Goal: Information Seeking & Learning: Learn about a topic

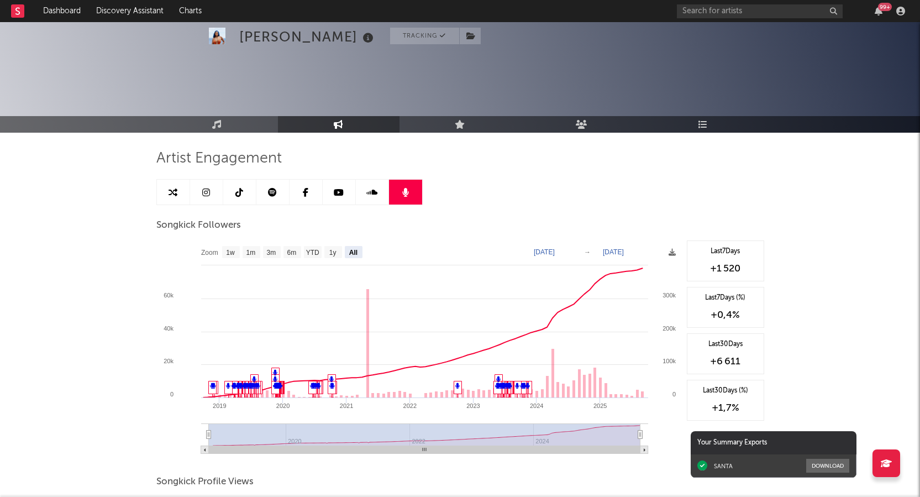
select select "All"
select select "6m"
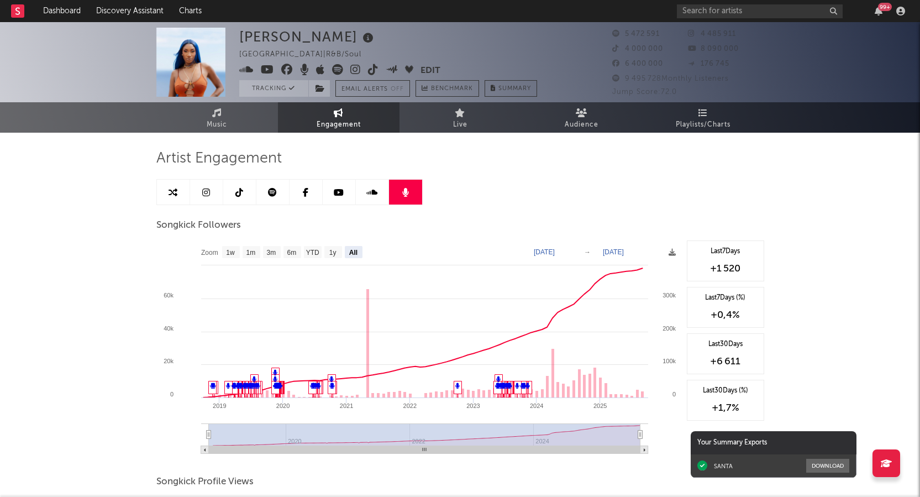
click at [245, 199] on link at bounding box center [239, 192] width 33 height 25
select select "6m"
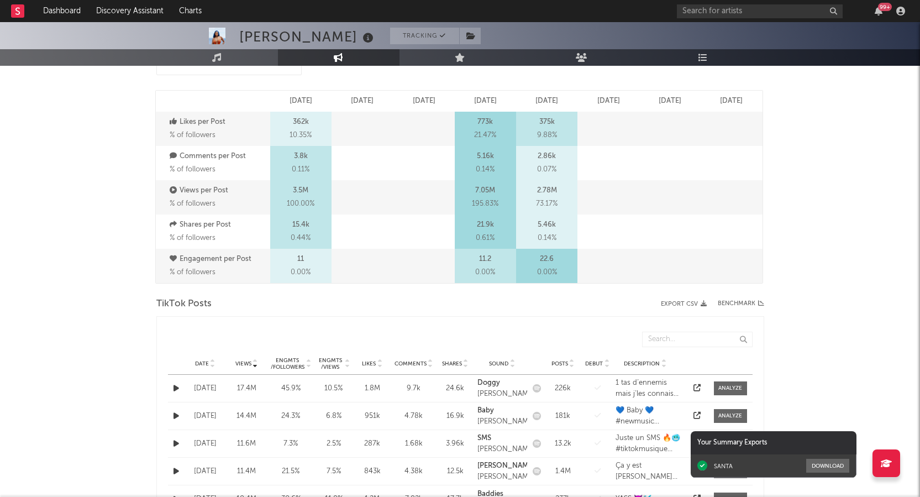
scroll to position [111, 0]
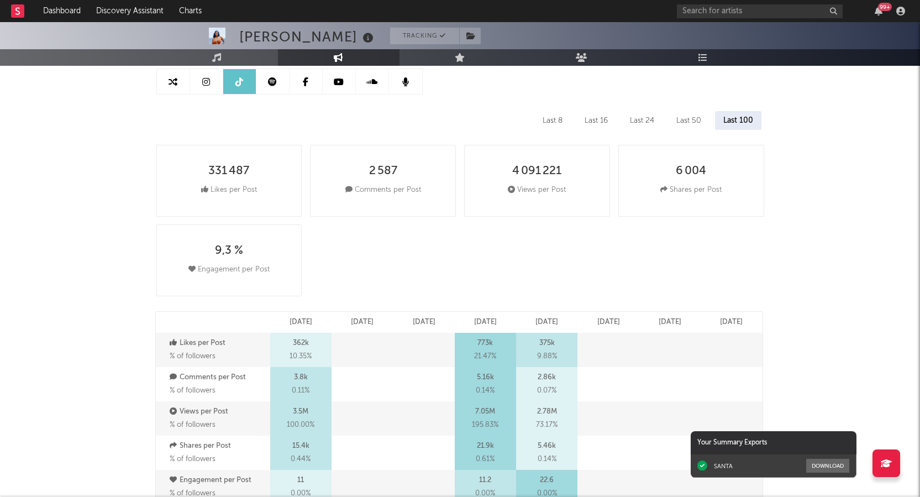
click at [208, 81] on icon at bounding box center [206, 81] width 8 height 9
select select "6m"
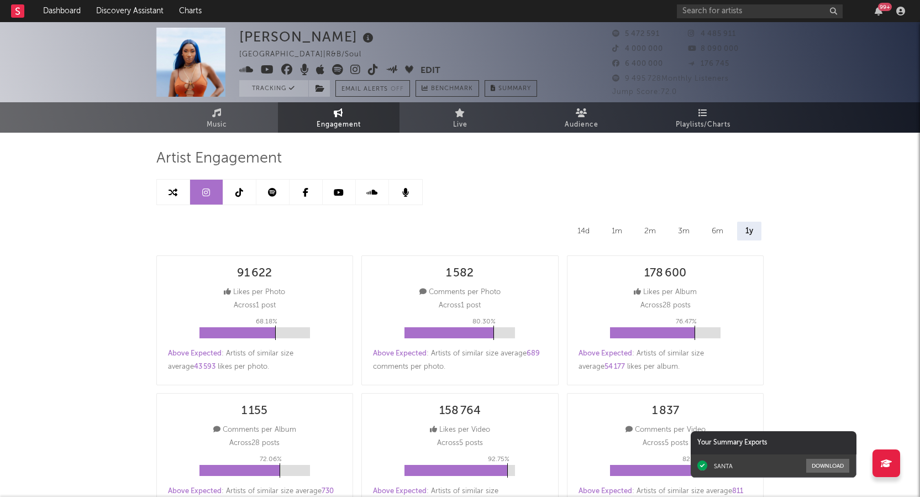
click at [341, 191] on icon at bounding box center [339, 192] width 10 height 9
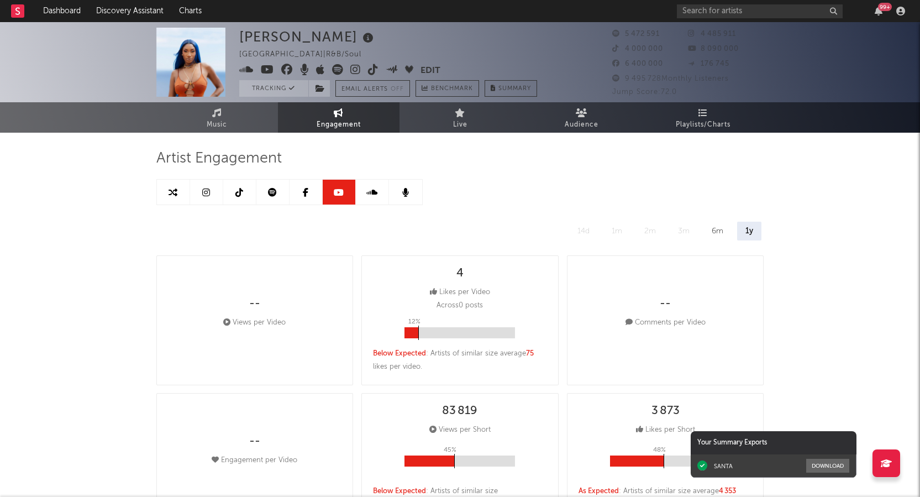
select select "6m"
click at [312, 191] on link at bounding box center [306, 192] width 33 height 25
select select "6m"
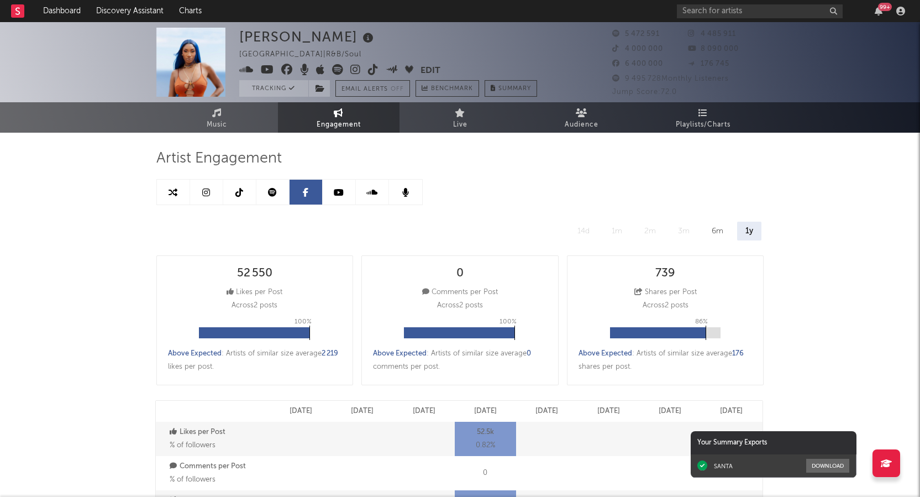
click at [173, 188] on icon at bounding box center [173, 192] width 9 height 9
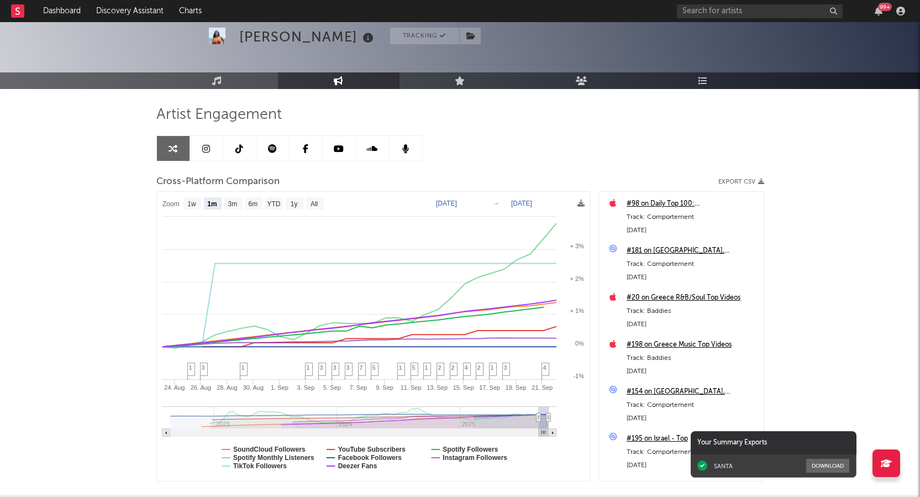
scroll to position [106, 0]
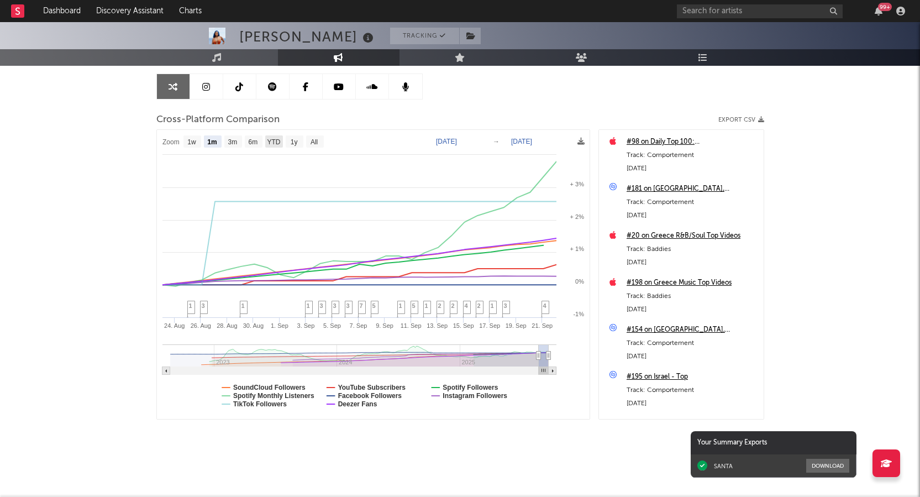
click at [271, 143] on text "YTD" at bounding box center [273, 142] width 13 height 8
select select "YTD"
type input "[DATE]"
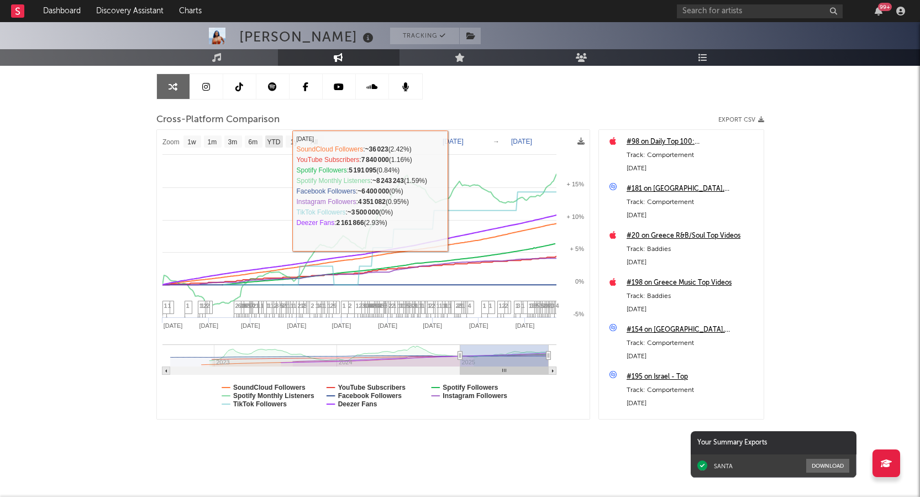
click at [272, 141] on text "YTD" at bounding box center [273, 142] width 13 height 8
select select "YTD"
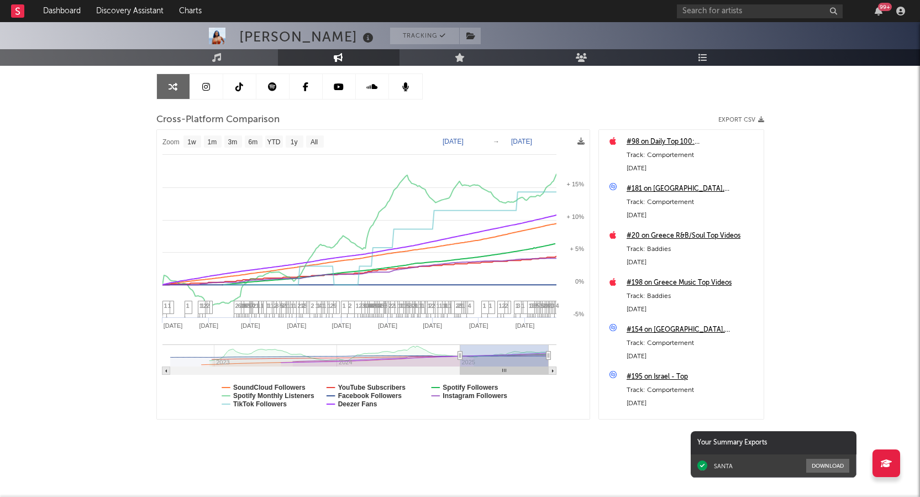
click at [312, 136] on icon "Created with Highcharts 10.3.3 Jan '[DATE] Mar '[DATE] May '[DATE] [DATE] '[DAT…" at bounding box center [373, 274] width 433 height 289
click at [312, 138] on text "All" at bounding box center [313, 142] width 7 height 8
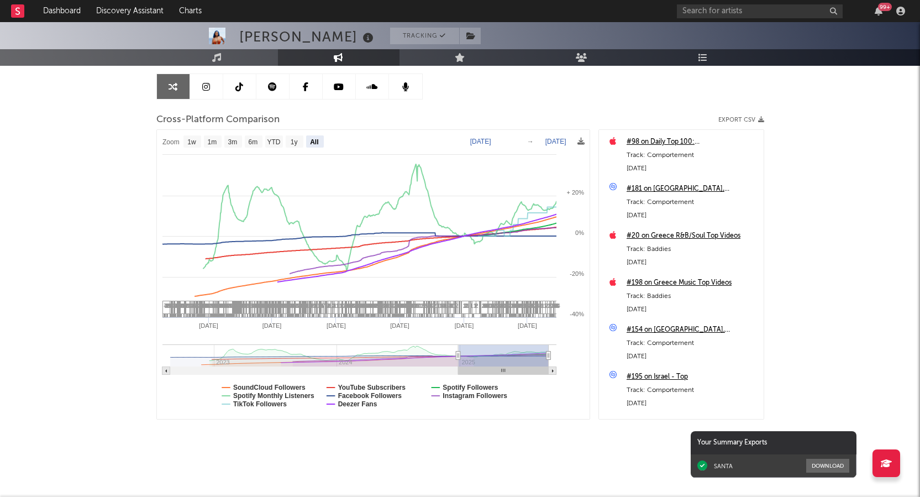
select select "All"
type input "[DATE]"
click at [315, 141] on text "All" at bounding box center [314, 142] width 8 height 8
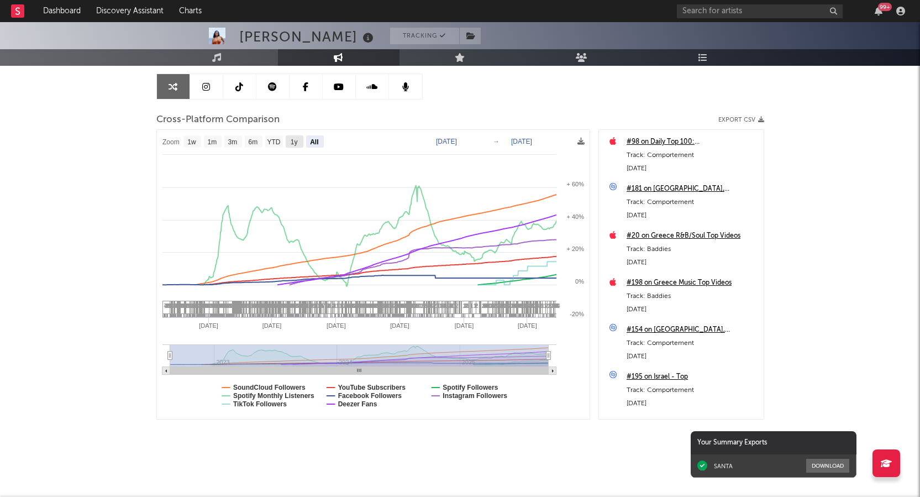
click at [296, 140] on text "1y" at bounding box center [293, 142] width 7 height 8
select select "1y"
type input "[DATE]"
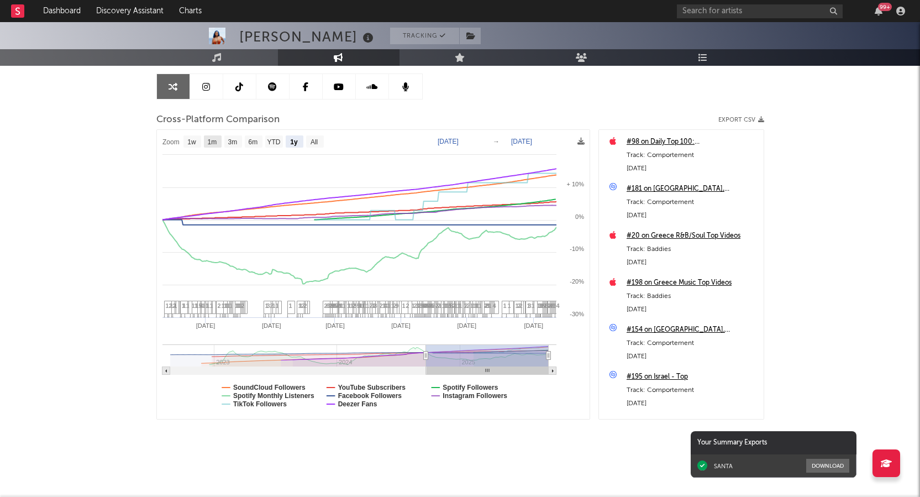
click at [208, 140] on text "1m" at bounding box center [211, 142] width 9 height 8
select select "1m"
type input "[DATE]"
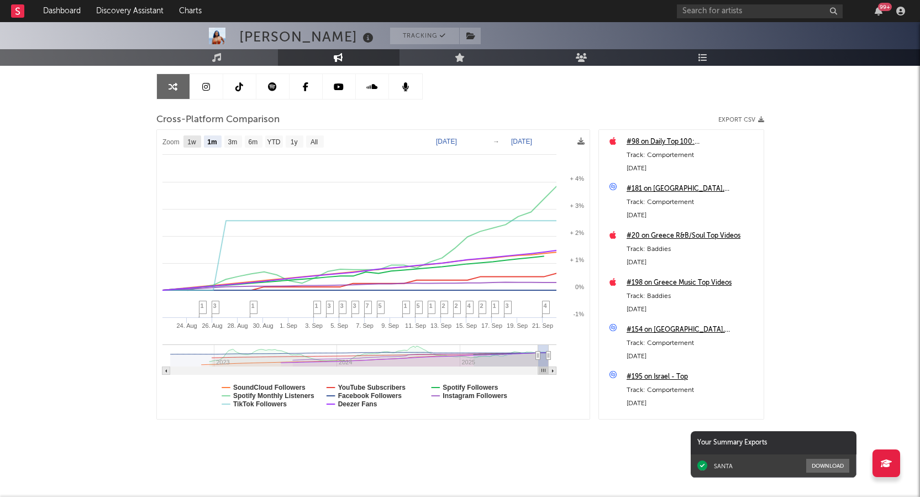
click at [194, 142] on text "1w" at bounding box center [191, 142] width 9 height 8
select select "1w"
type input "[DATE]"
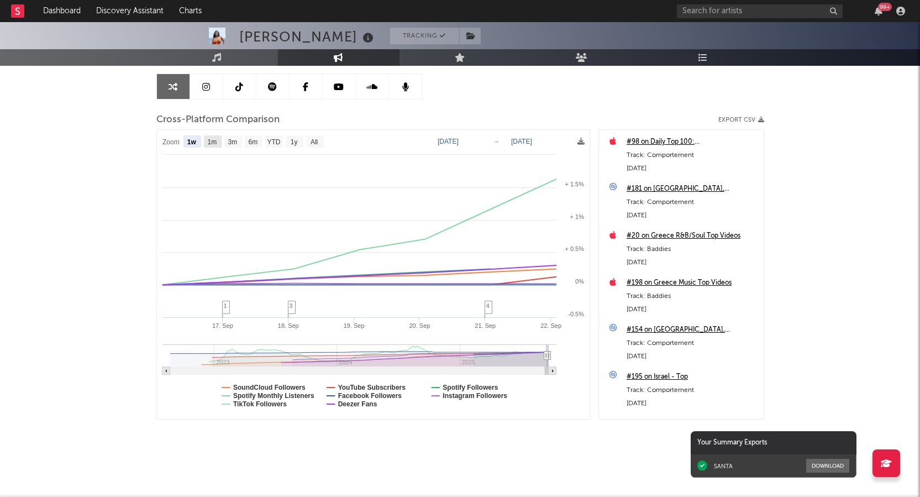
click at [213, 140] on text "1m" at bounding box center [211, 142] width 9 height 8
select select "1m"
type input "[DATE]"
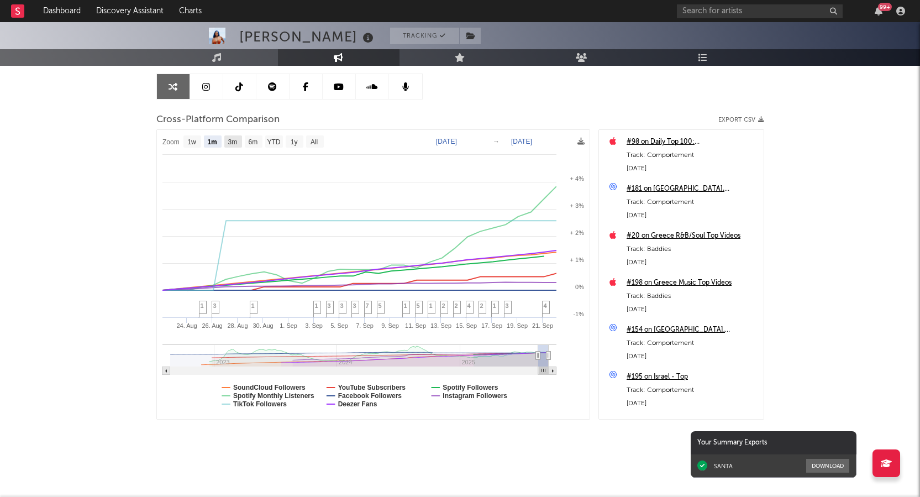
click at [234, 138] on text "3m" at bounding box center [232, 142] width 9 height 8
select select "3m"
type input "[DATE]"
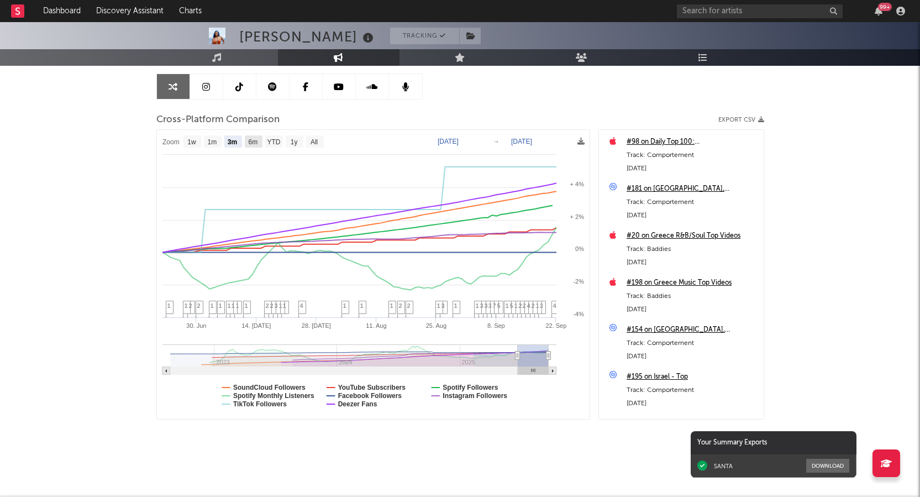
click at [250, 143] on text "6m" at bounding box center [252, 142] width 9 height 8
select select "6m"
type input "[DATE]"
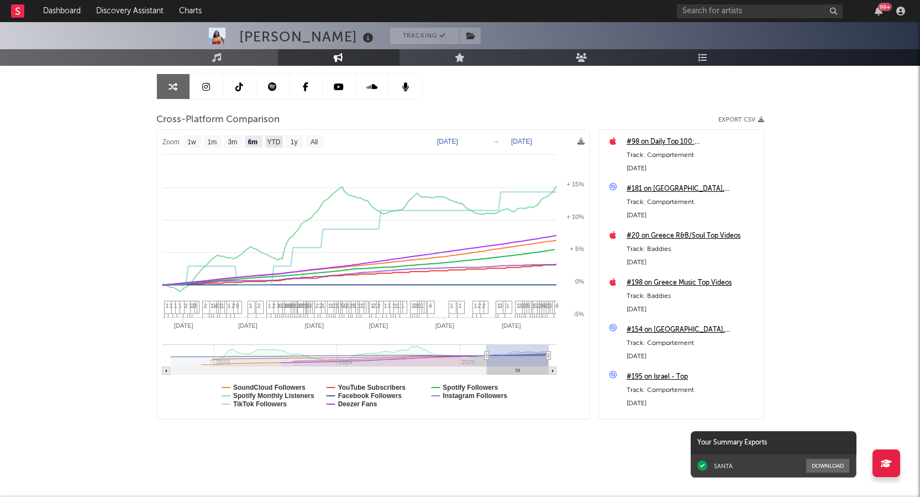
click at [276, 143] on text "YTD" at bounding box center [273, 142] width 13 height 8
select select "YTD"
type input "[DATE]"
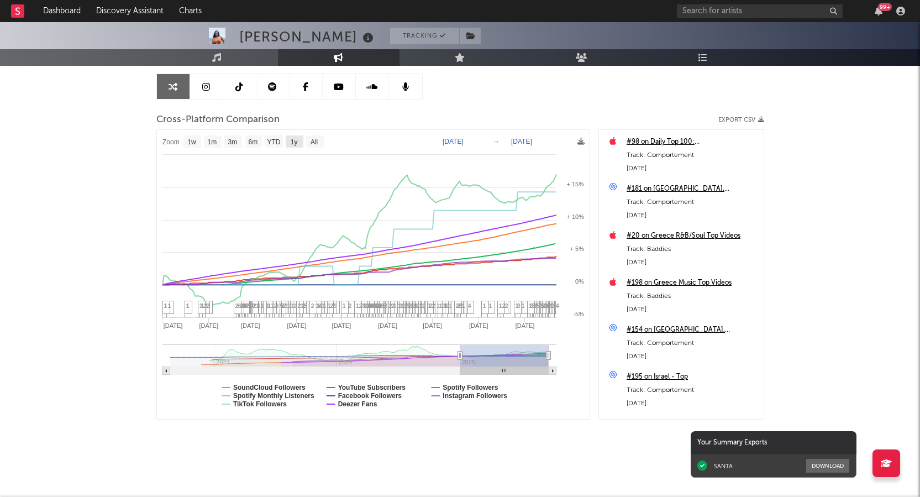
click at [295, 143] on text "1y" at bounding box center [293, 142] width 7 height 8
select select "1y"
type input "[DATE]"
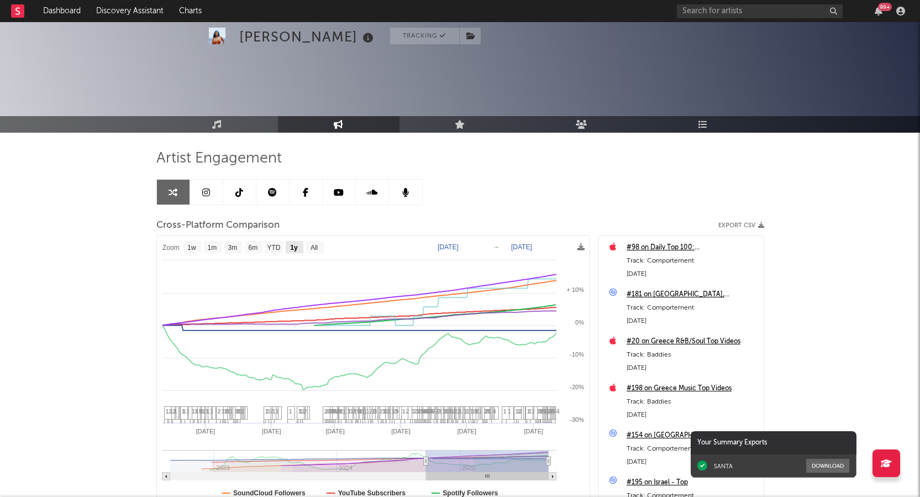
scroll to position [106, 0]
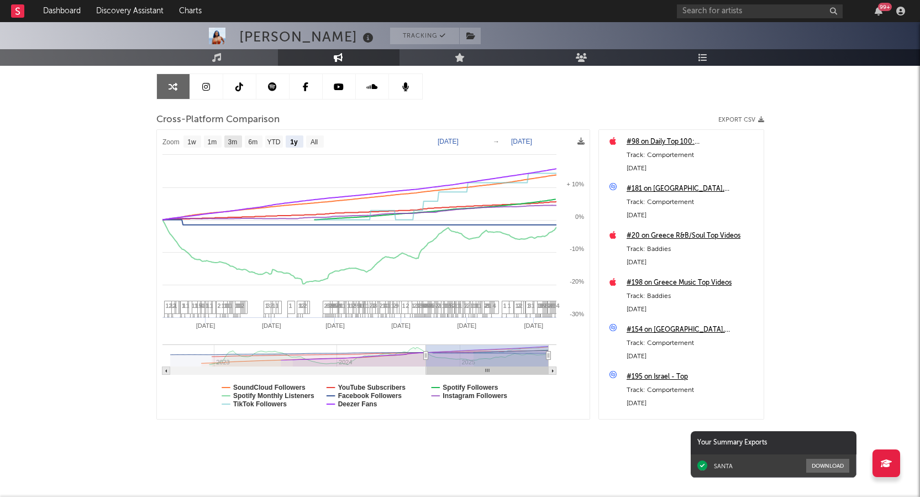
click at [229, 145] on text "3m" at bounding box center [232, 142] width 9 height 8
select select "3m"
type input "[DATE]"
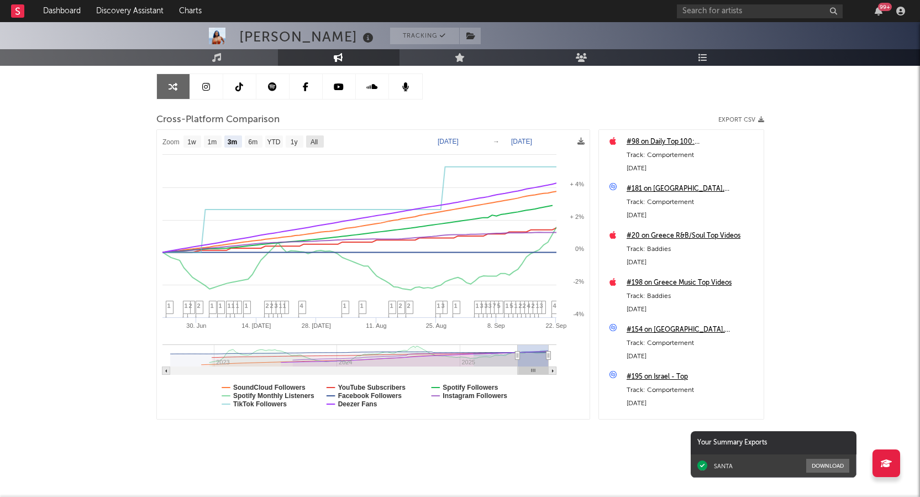
click at [316, 142] on text "All" at bounding box center [313, 142] width 7 height 8
select select "All"
type input "[DATE]"
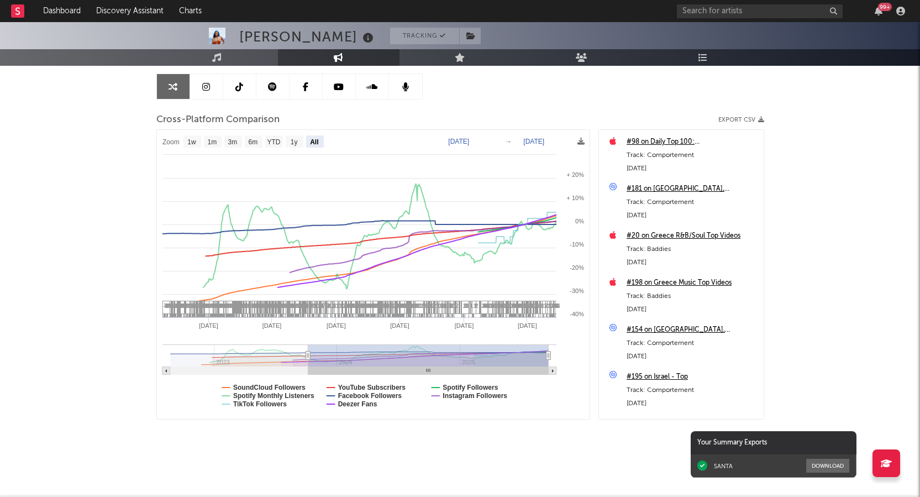
select select "All"
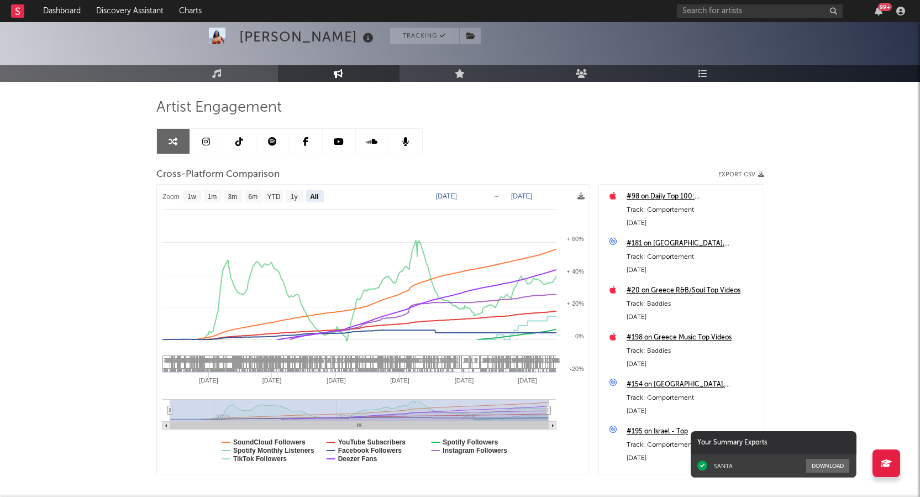
scroll to position [0, 0]
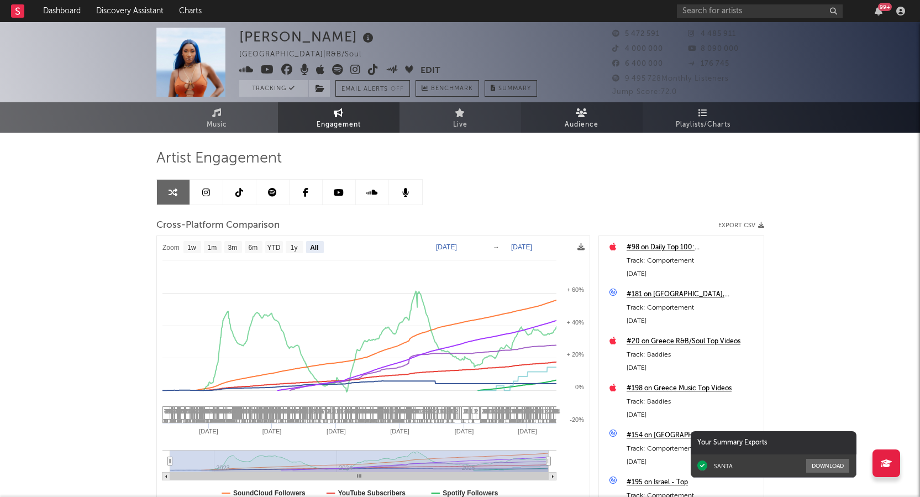
click at [579, 114] on icon at bounding box center [582, 112] width 12 height 9
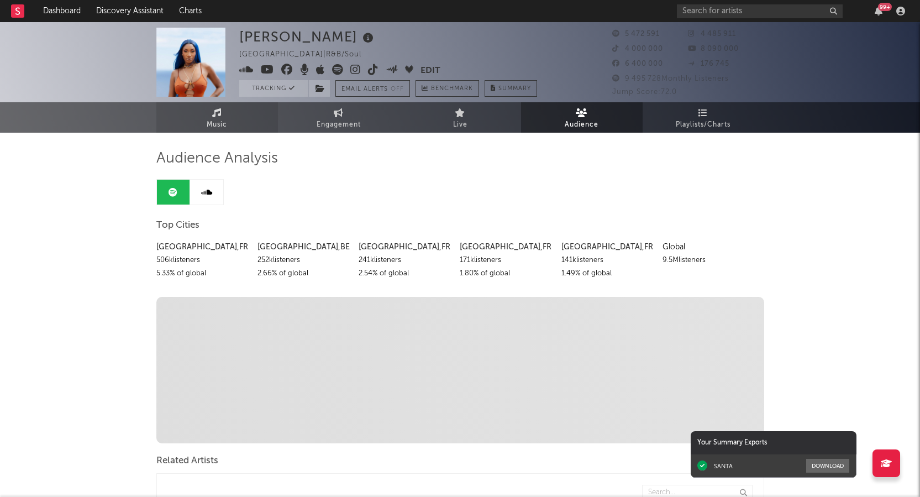
click at [214, 112] on icon at bounding box center [216, 112] width 9 height 9
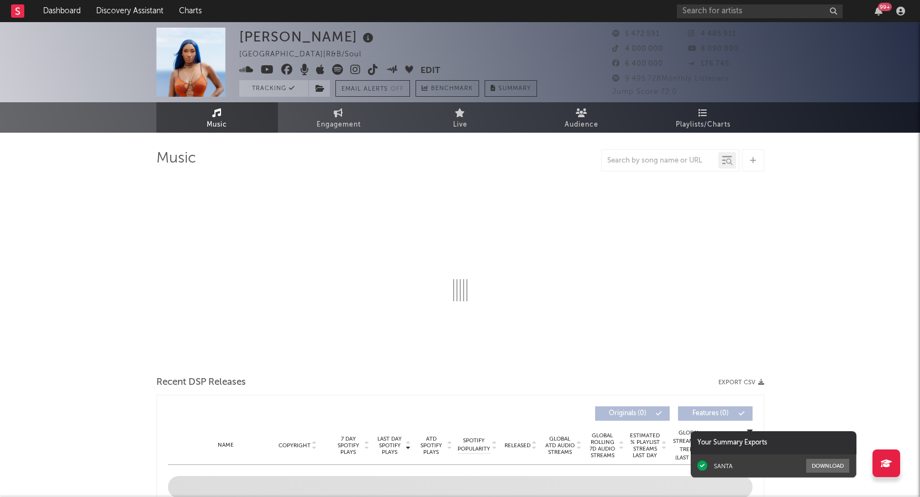
select select "6m"
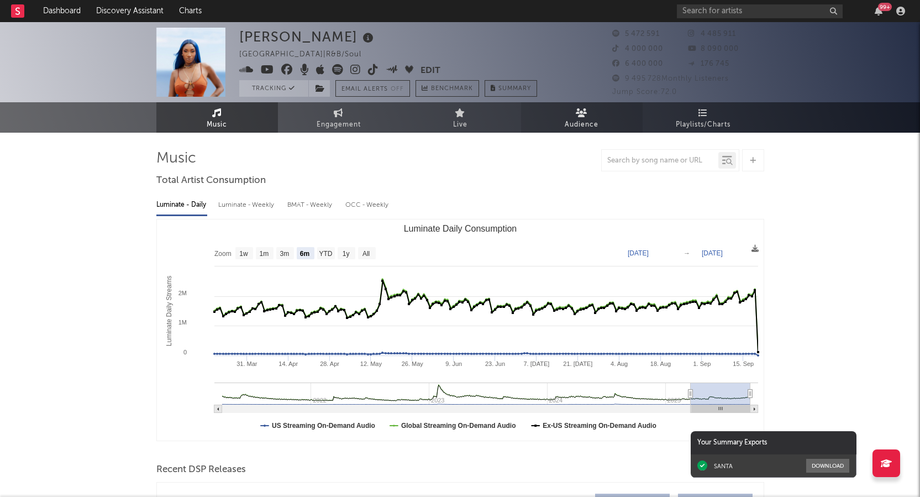
click at [581, 120] on span "Audience" at bounding box center [582, 124] width 34 height 13
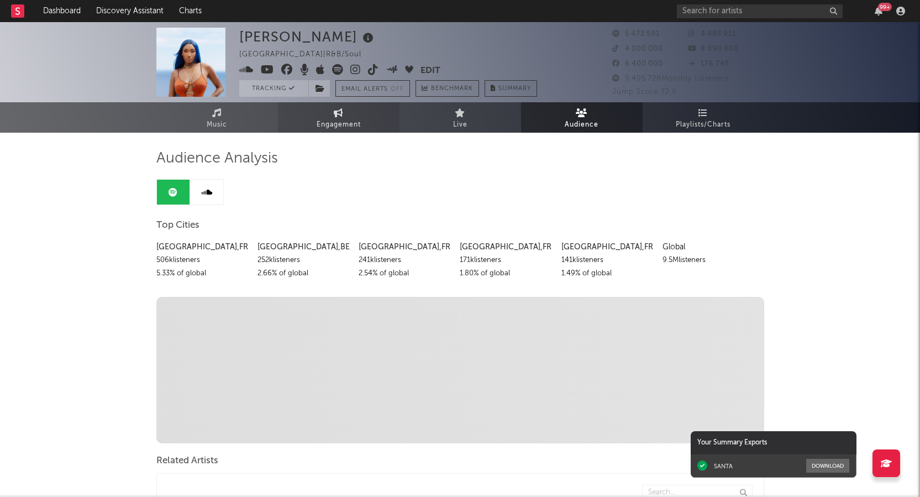
click at [344, 120] on span "Engagement" at bounding box center [339, 124] width 44 height 13
select select "1w"
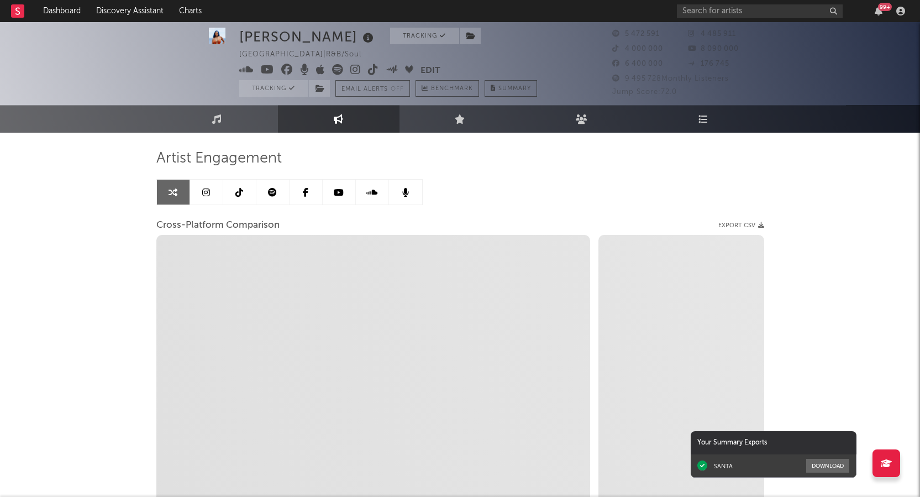
scroll to position [106, 0]
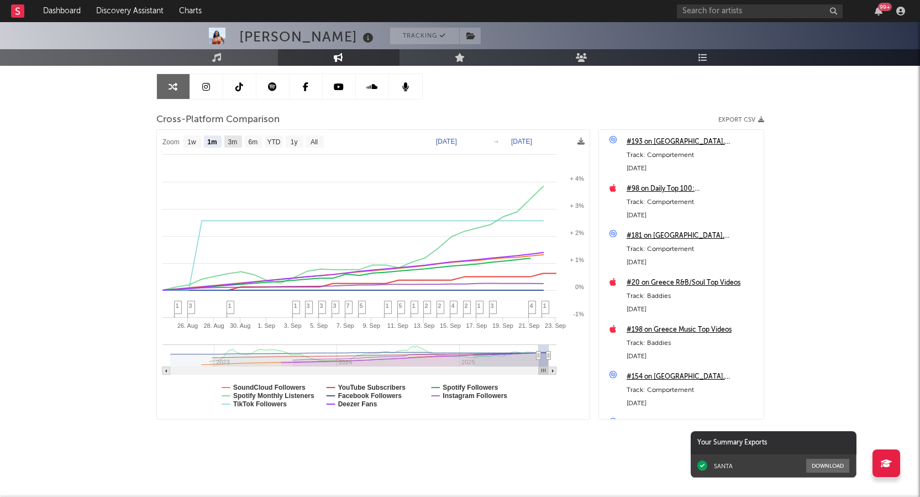
click at [233, 144] on text "3m" at bounding box center [232, 142] width 9 height 8
select select "3m"
type input "2025-06-23"
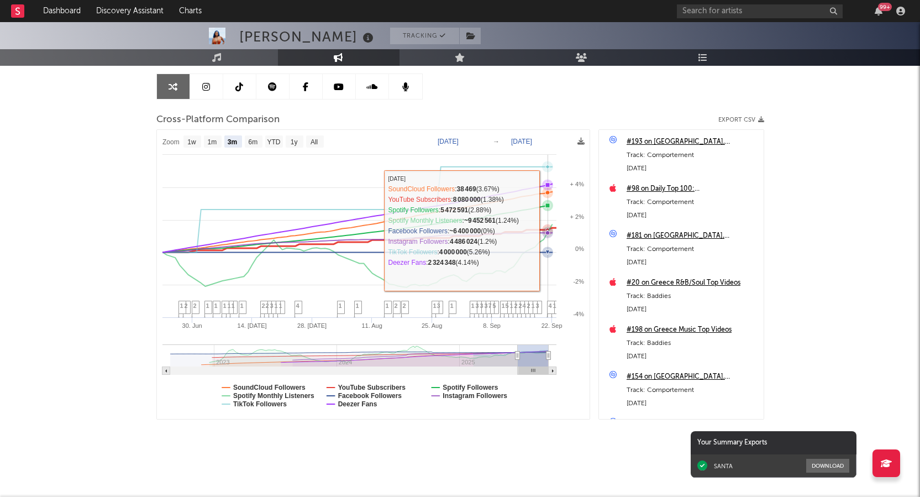
click at [546, 230] on icon at bounding box center [546, 232] width 11 height 11
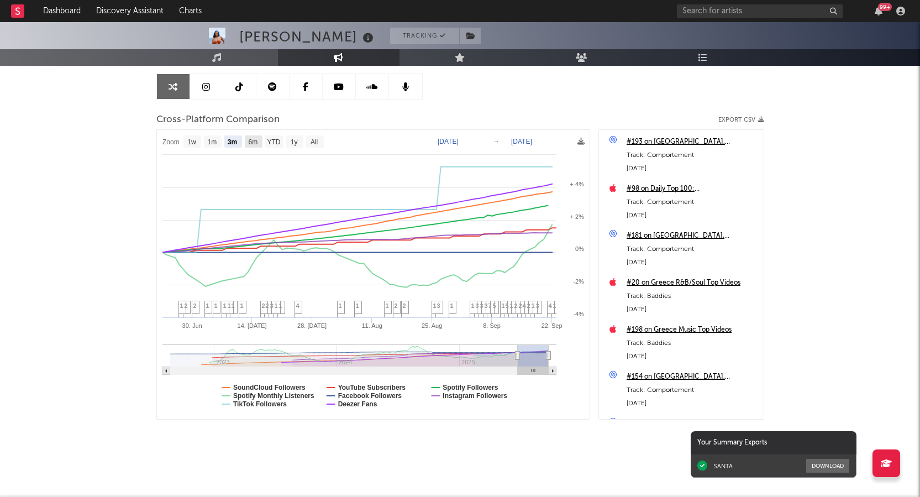
click at [253, 144] on text "6m" at bounding box center [252, 142] width 9 height 8
select select "6m"
type input "2025-03-23"
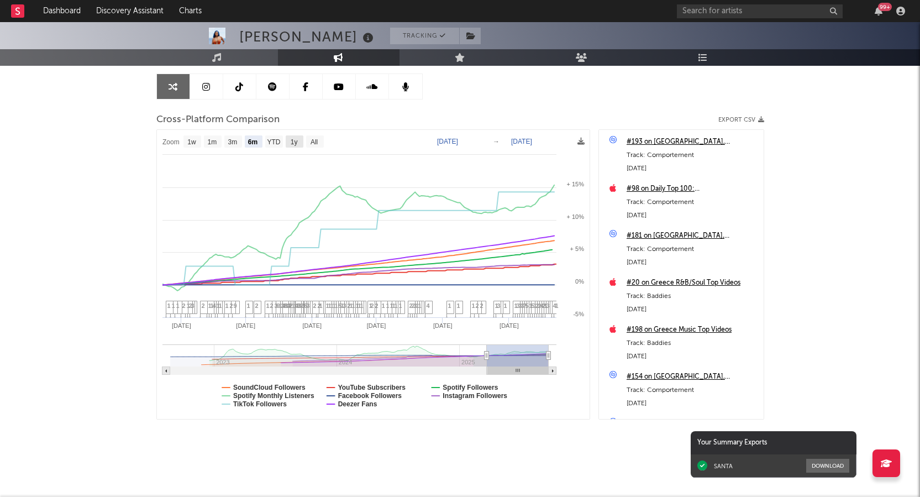
click at [291, 144] on text "1y" at bounding box center [293, 142] width 7 height 8
select select "1y"
type input "2024-09-23"
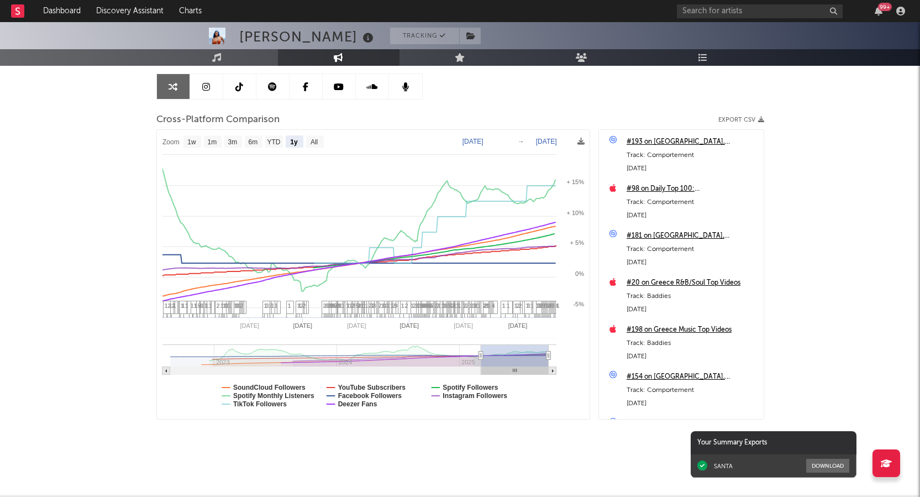
select select "1y"
